Goal: Transaction & Acquisition: Purchase product/service

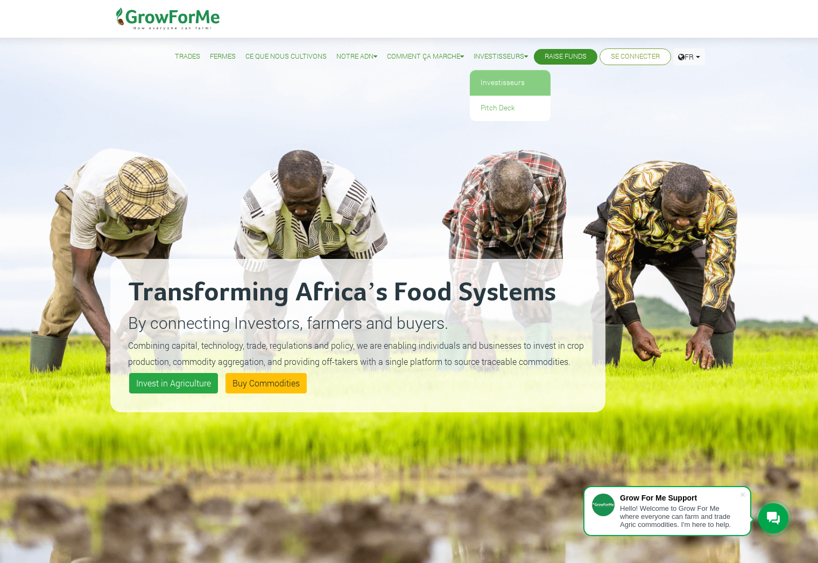
click at [506, 81] on link "Investisseurs" at bounding box center [510, 82] width 81 height 25
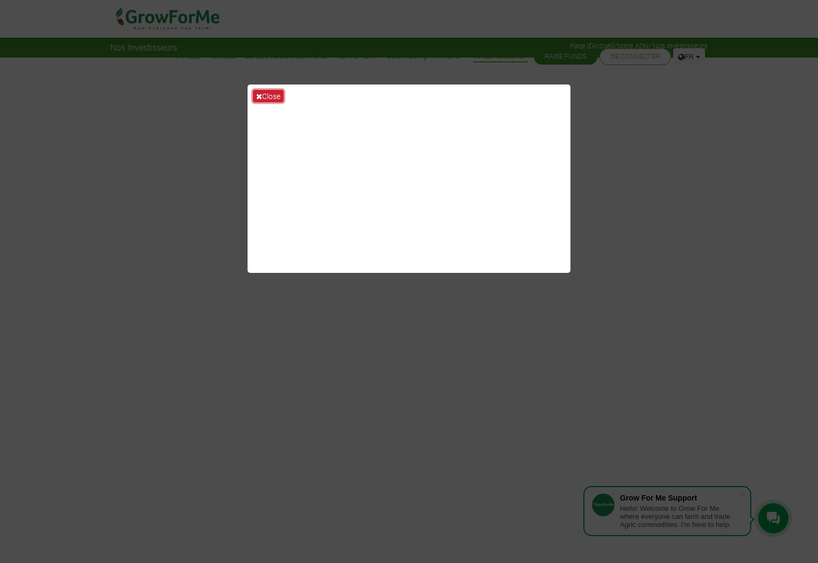
click at [272, 96] on button "Close" at bounding box center [268, 96] width 31 height 12
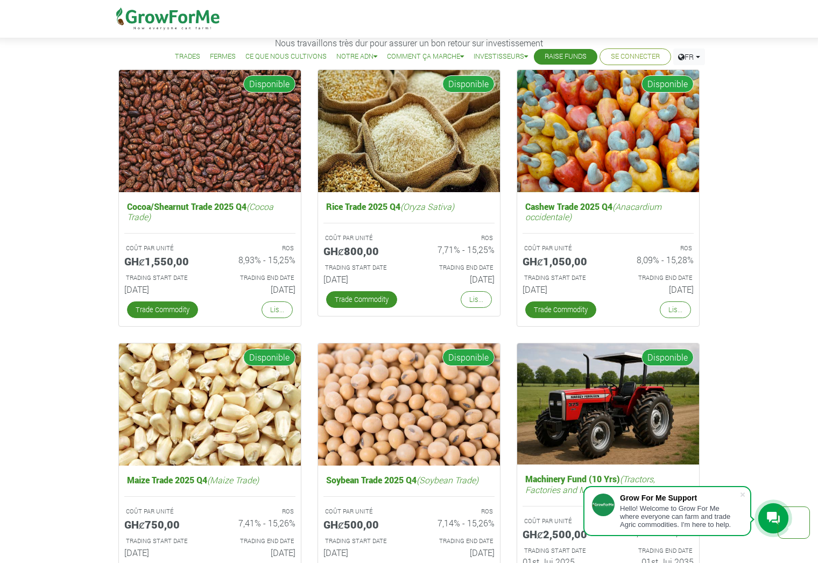
scroll to position [1668, 0]
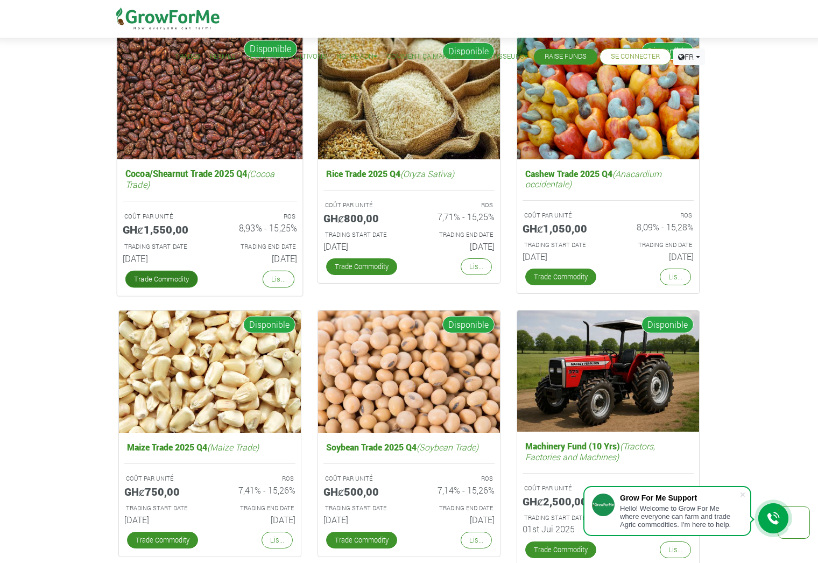
click at [157, 274] on link "Trade Commodity" at bounding box center [161, 279] width 73 height 17
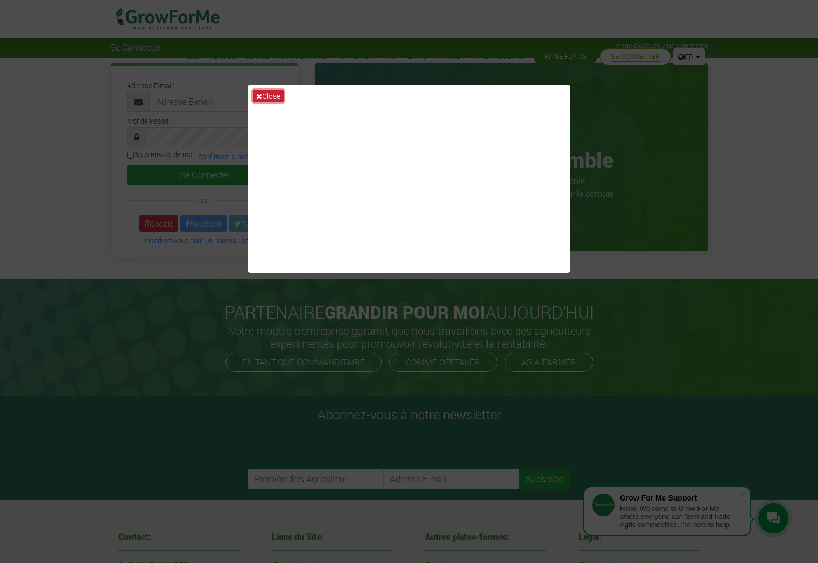
click at [265, 98] on button "Close" at bounding box center [268, 96] width 31 height 12
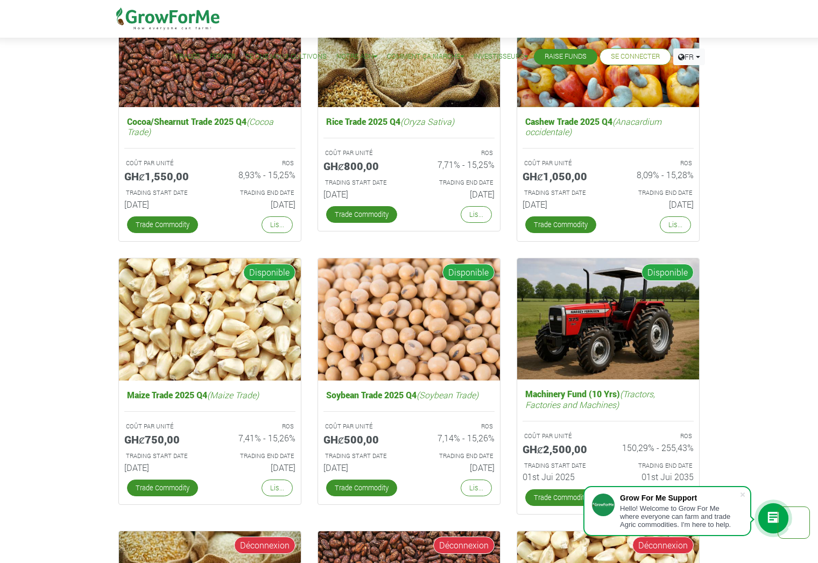
scroll to position [1829, 0]
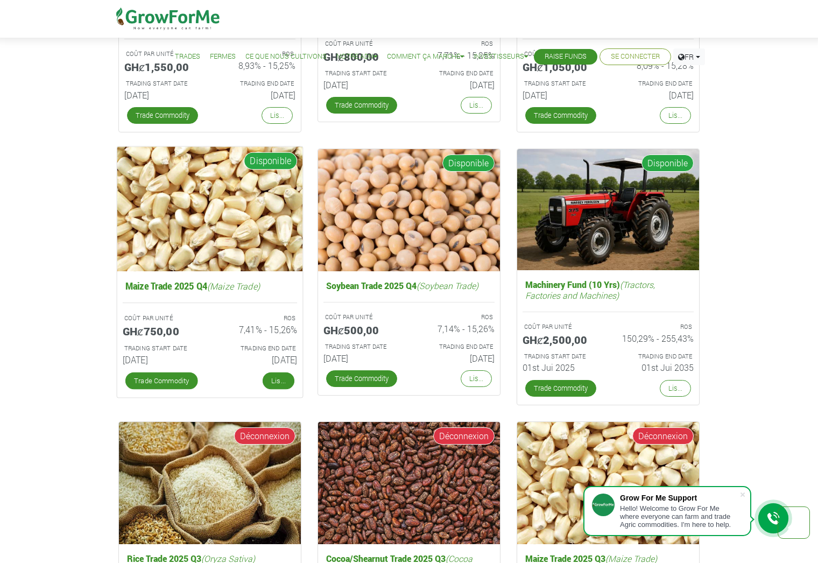
click at [280, 383] on link "Lis..." at bounding box center [279, 380] width 32 height 17
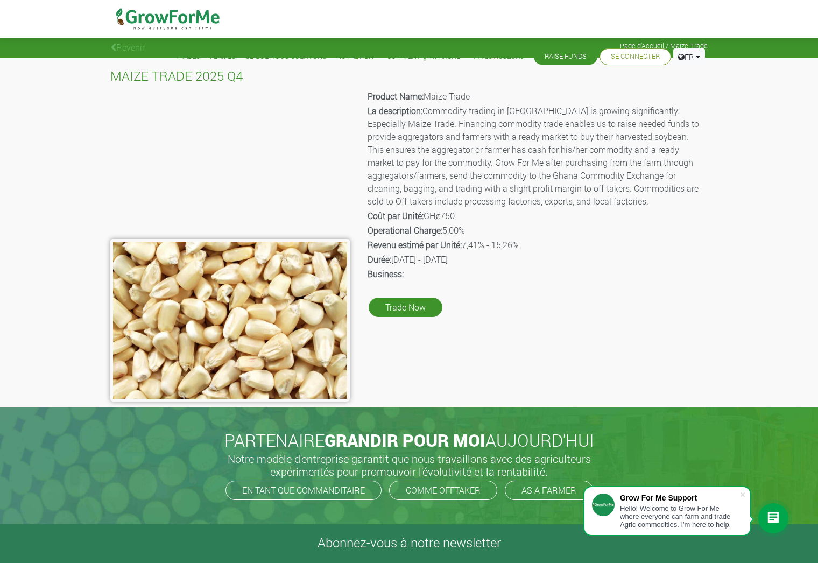
click at [180, 15] on img at bounding box center [168, 19] width 110 height 38
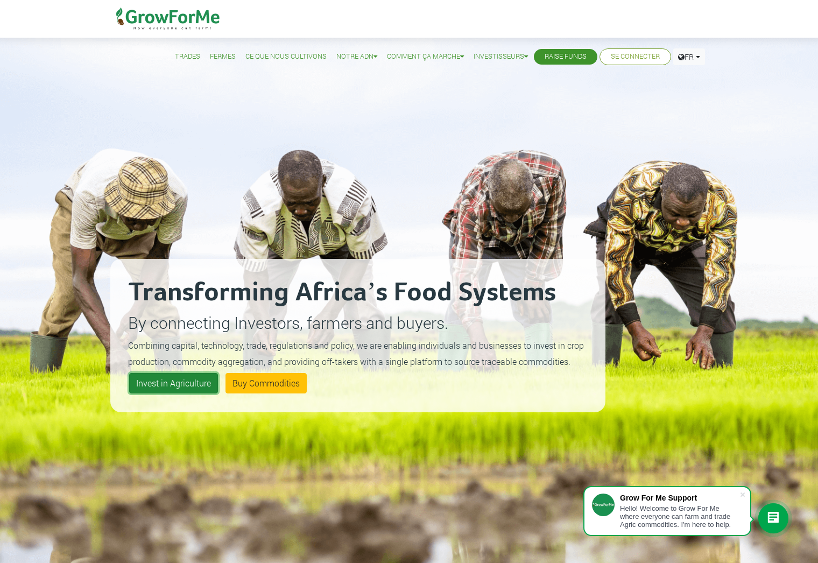
click at [154, 383] on link "Invest in Agriculture" at bounding box center [173, 383] width 89 height 20
